Goal: Browse casually

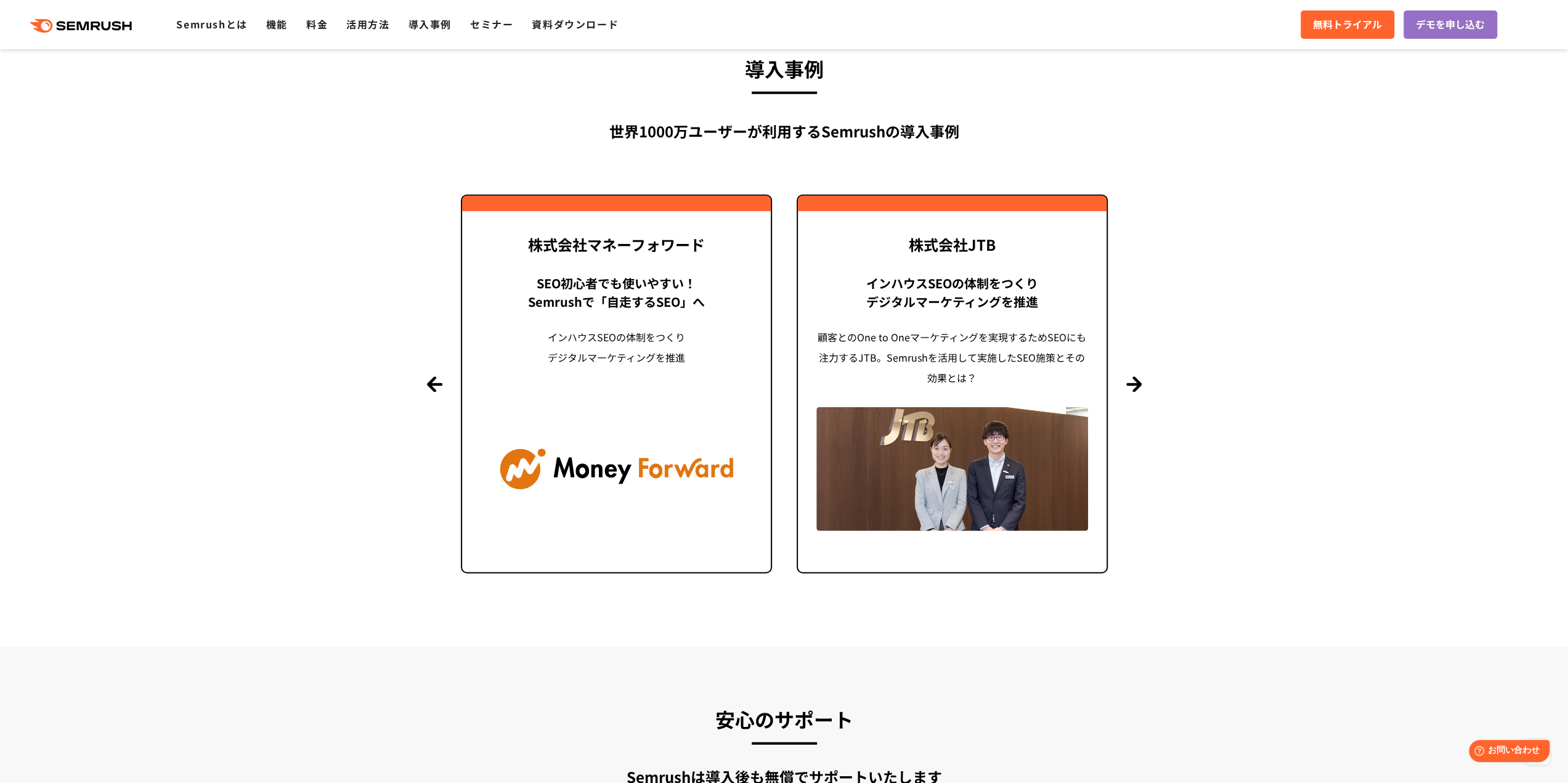
scroll to position [2903, 0]
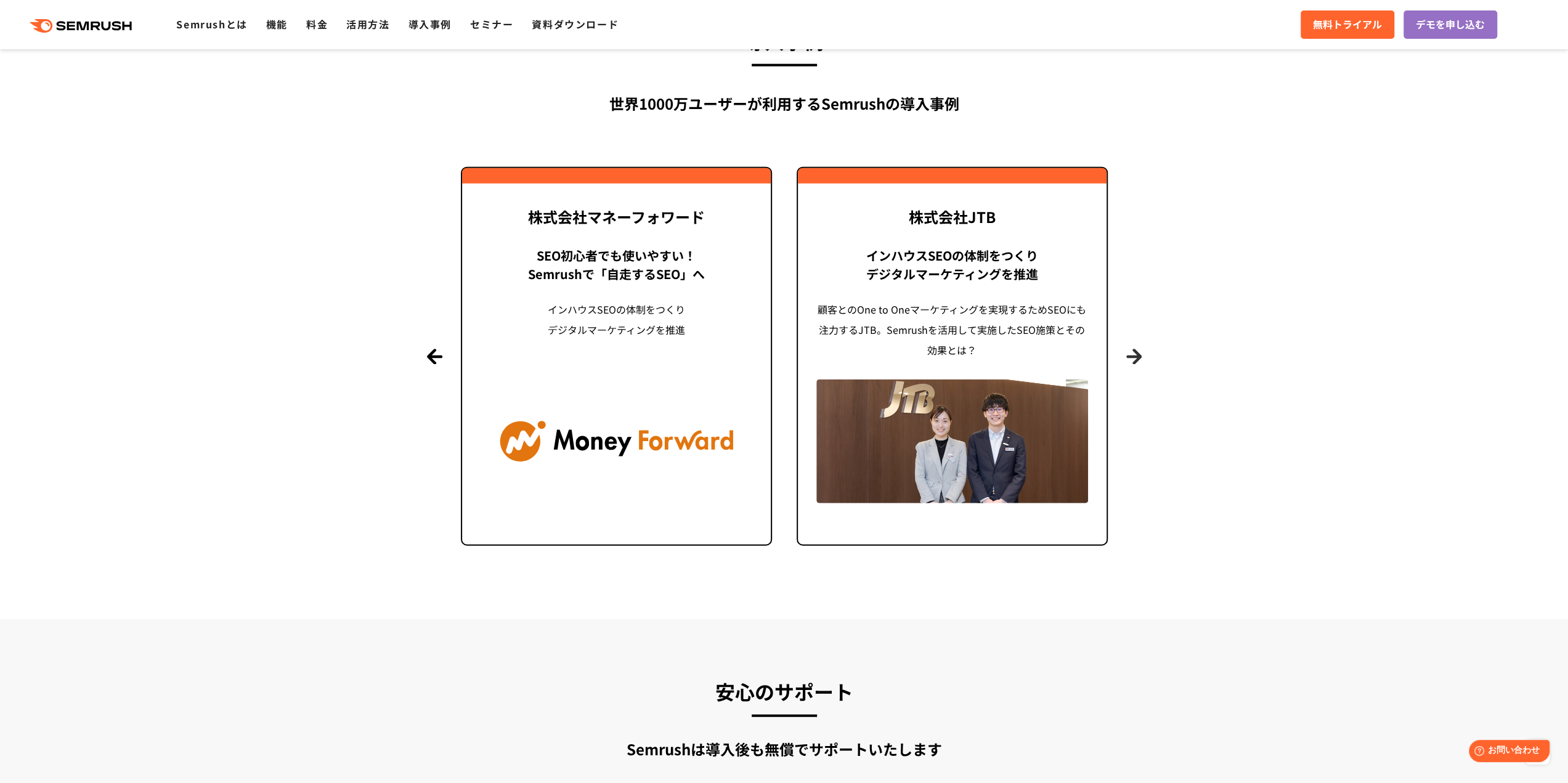
click at [1139, 360] on button "Next" at bounding box center [1133, 356] width 15 height 15
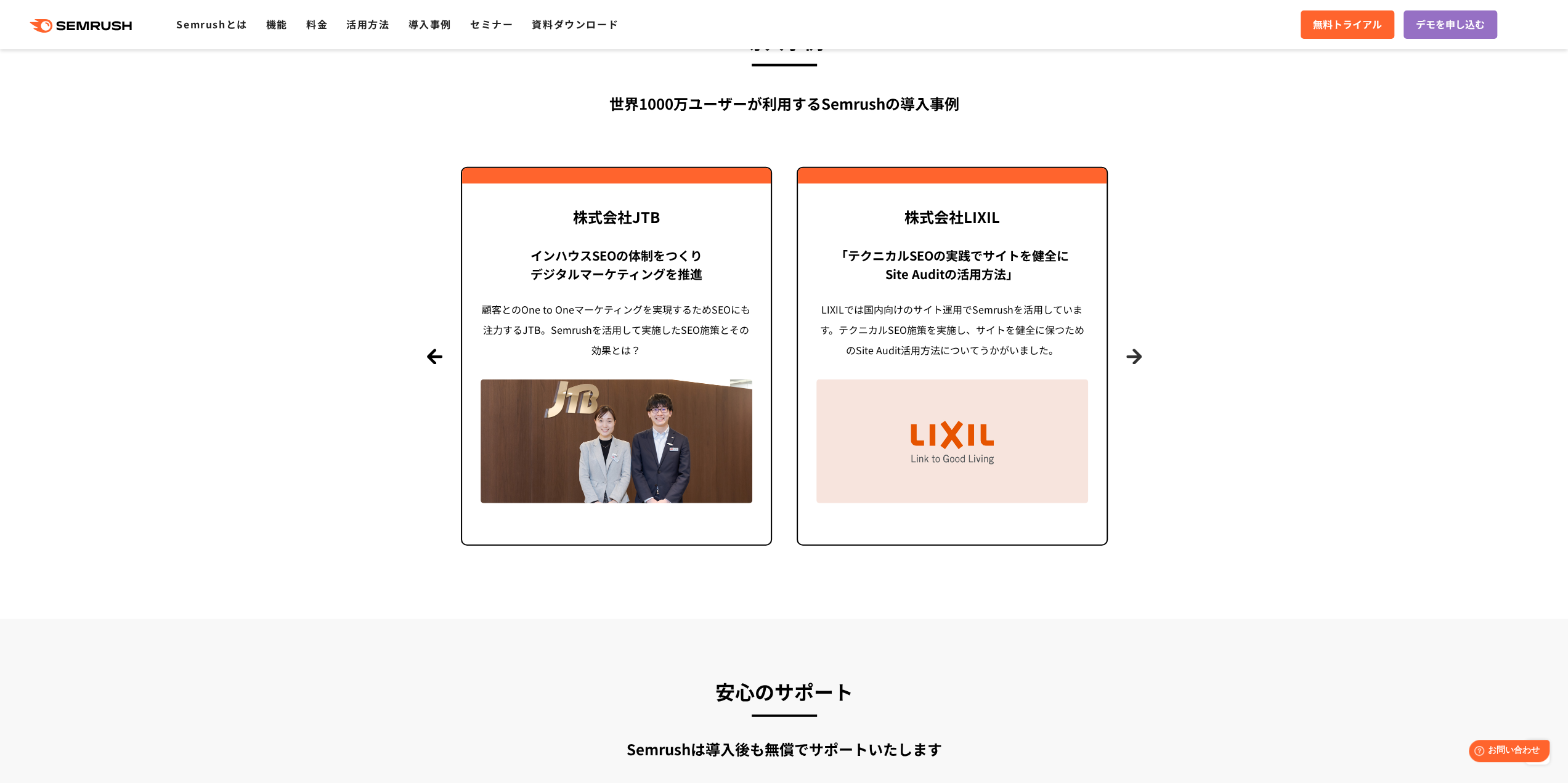
click at [1139, 360] on button "Next" at bounding box center [1133, 356] width 15 height 15
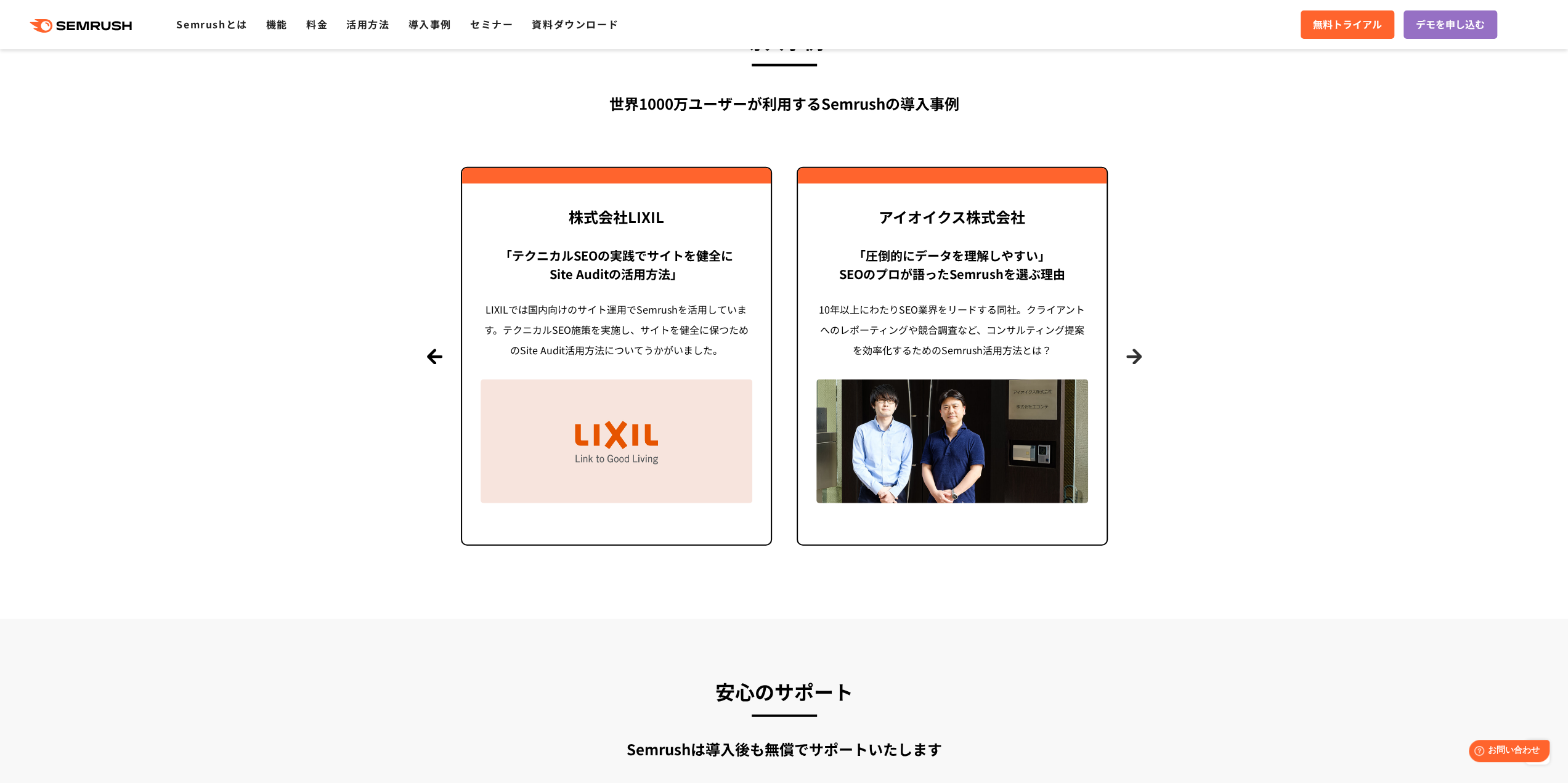
click at [1139, 360] on button "Next" at bounding box center [1133, 356] width 15 height 15
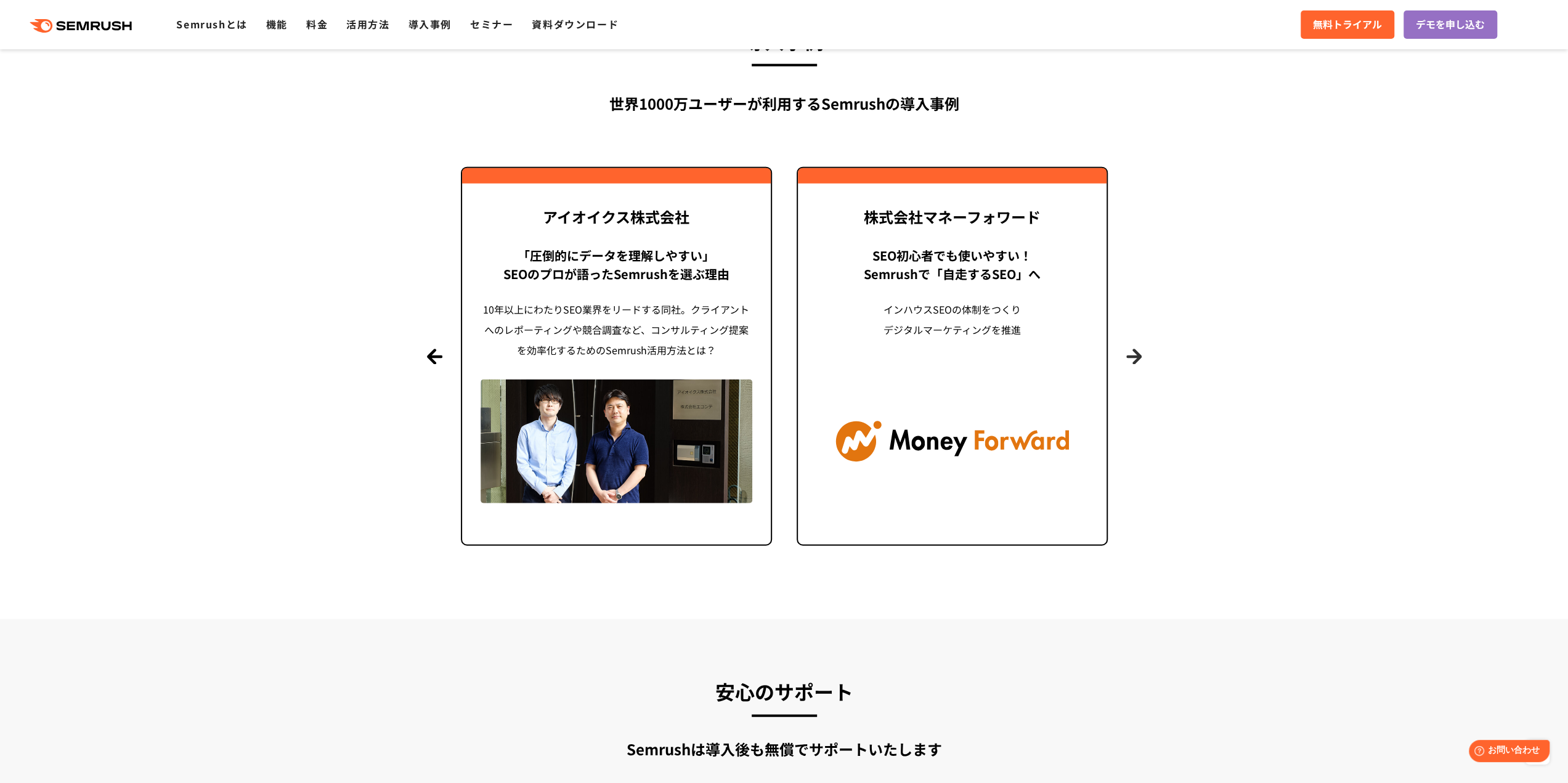
click at [1139, 360] on button "Next" at bounding box center [1133, 356] width 15 height 15
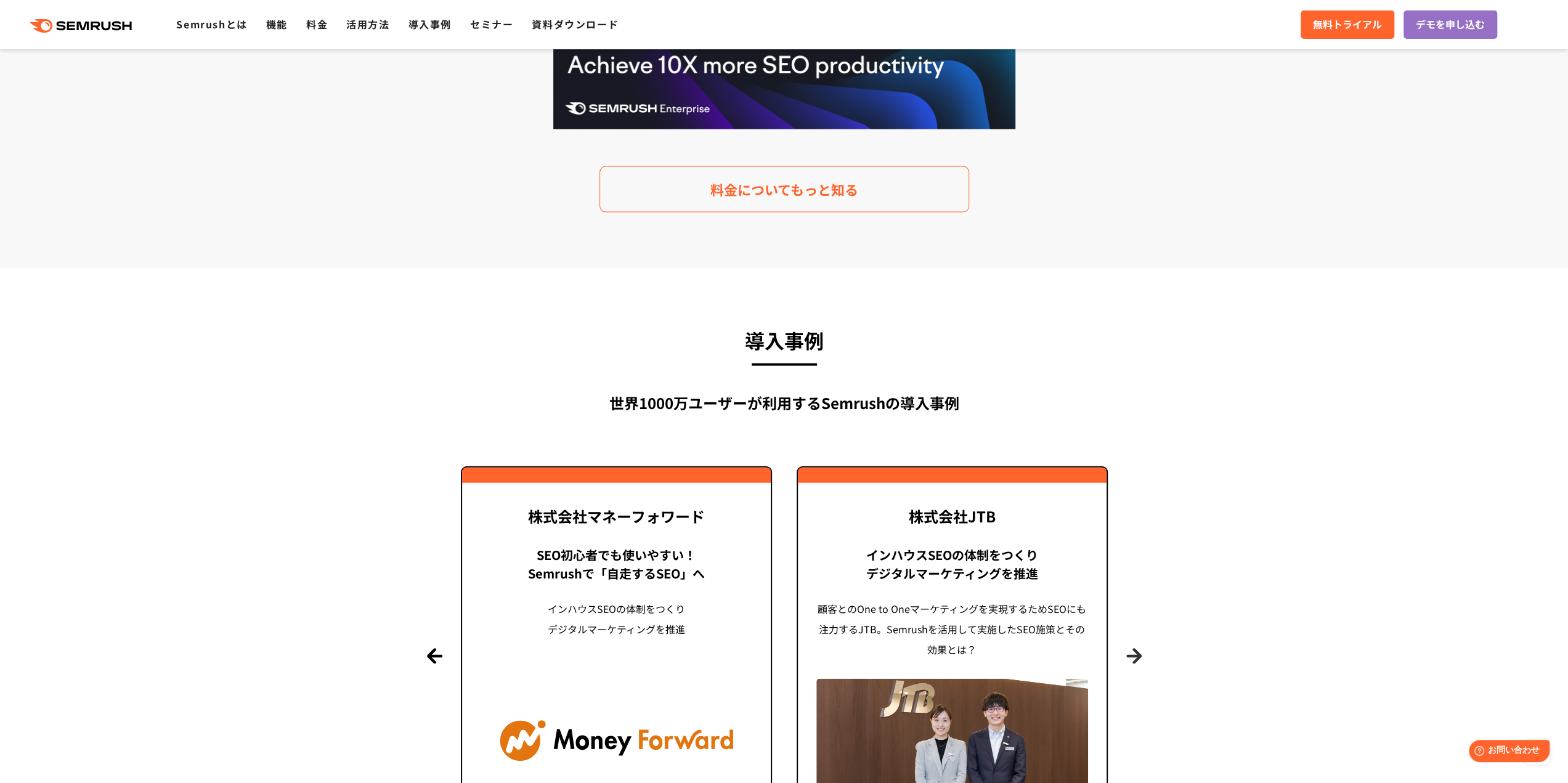
scroll to position [2536, 0]
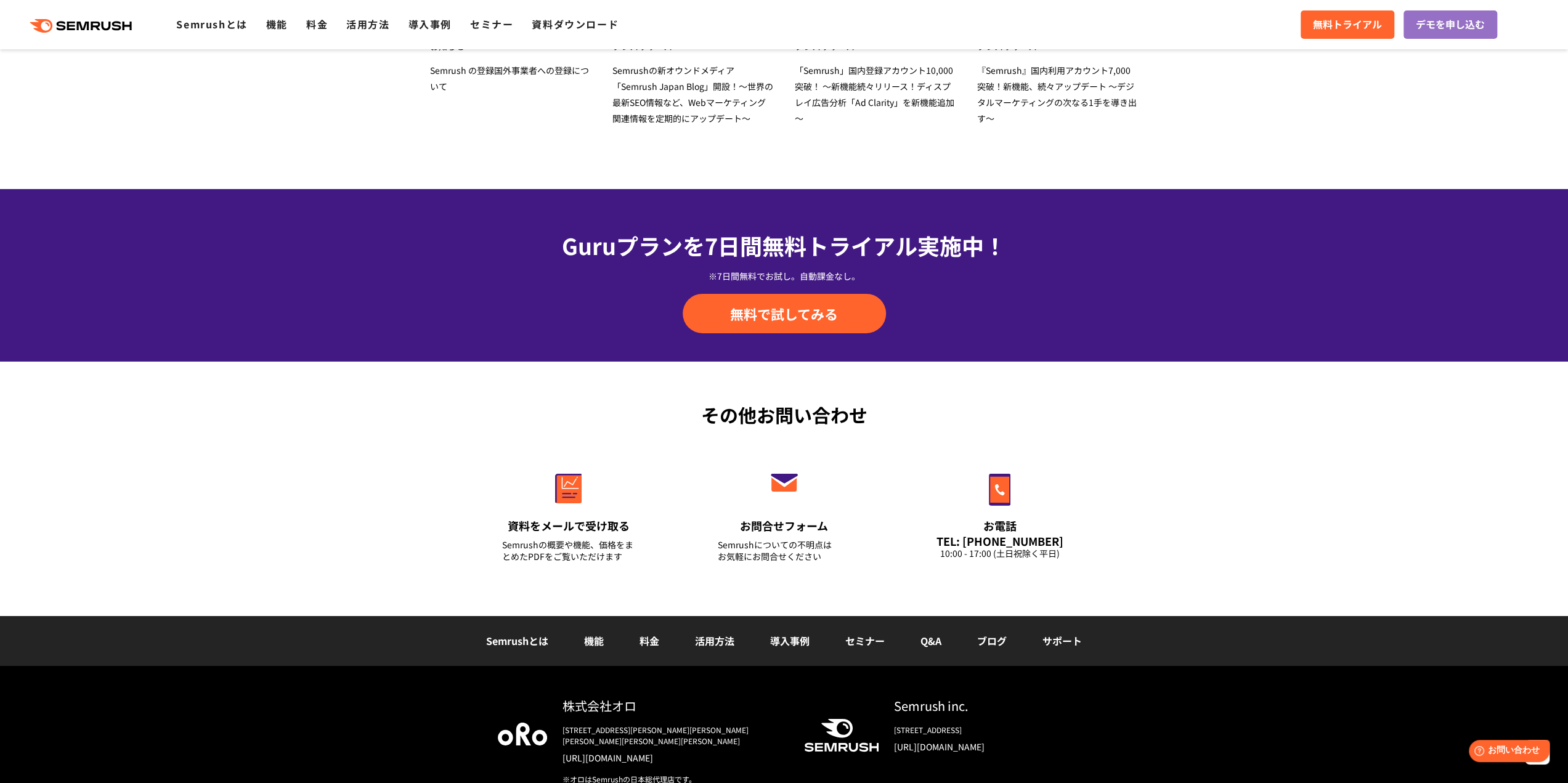
scroll to position [4090, 0]
